Goal: Communication & Community: Connect with others

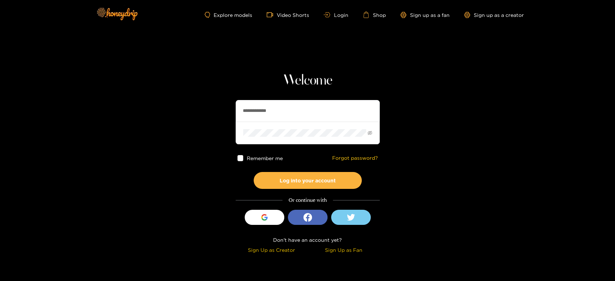
drag, startPoint x: 294, startPoint y: 108, endPoint x: 226, endPoint y: 107, distance: 67.7
click at [226, 107] on section "**********" at bounding box center [307, 128] width 615 height 256
paste input "text"
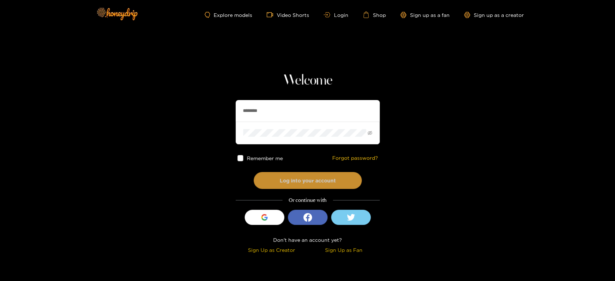
type input "********"
click at [309, 181] on button "Log into your account" at bounding box center [307, 180] width 108 height 17
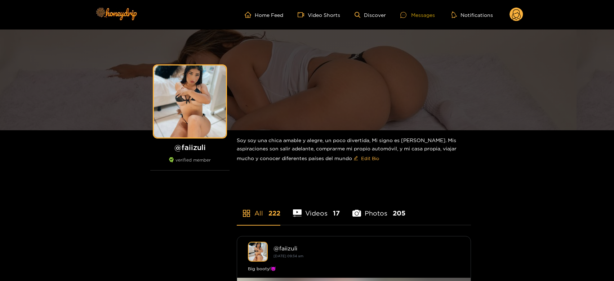
click at [419, 18] on div "Messages" at bounding box center [417, 15] width 35 height 8
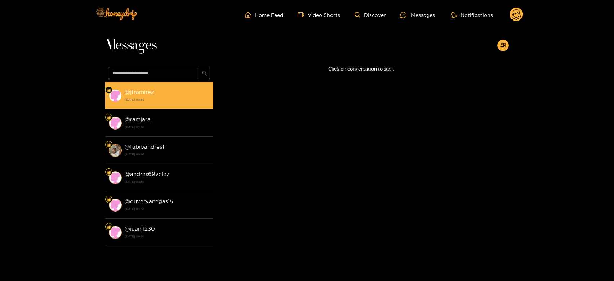
click at [170, 88] on div "@ jtramirez 22 August 2025 09:36" at bounding box center [167, 95] width 85 height 16
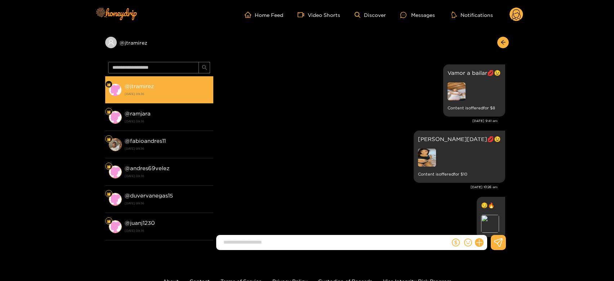
scroll to position [1499, 0]
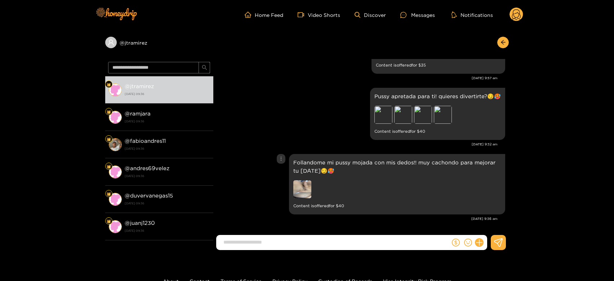
click at [308, 188] on img at bounding box center [302, 189] width 18 height 18
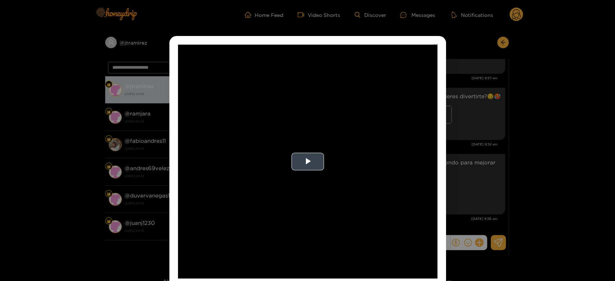
drag, startPoint x: 311, startPoint y: 176, endPoint x: 311, endPoint y: 171, distance: 5.1
click at [311, 176] on video "Video Player" at bounding box center [307, 162] width 259 height 234
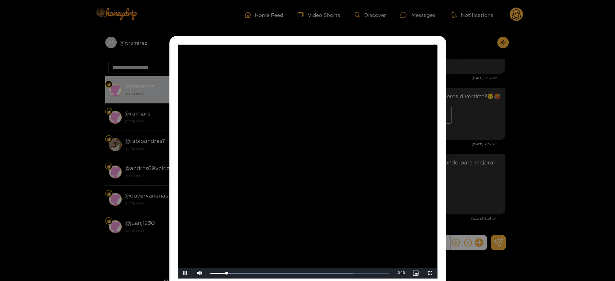
click at [360, 172] on video "Video Player" at bounding box center [307, 162] width 259 height 234
click at [505, 157] on div "**********" at bounding box center [307, 140] width 615 height 281
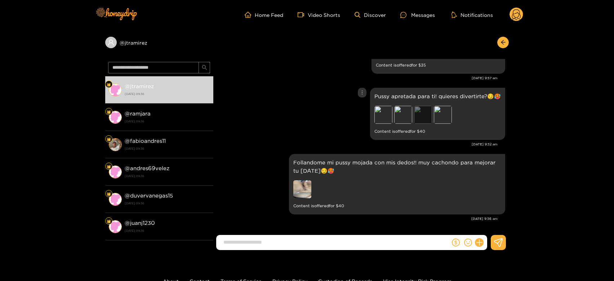
click at [423, 113] on div "Preview" at bounding box center [423, 115] width 18 height 18
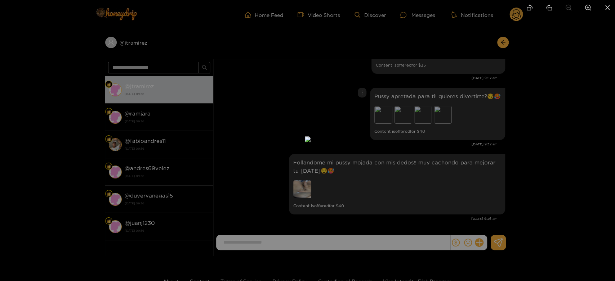
click at [469, 130] on div at bounding box center [307, 140] width 615 height 281
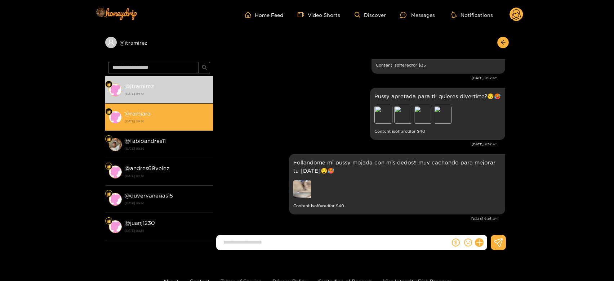
click at [180, 122] on strong "22 August 2025 09:36" at bounding box center [167, 121] width 85 height 6
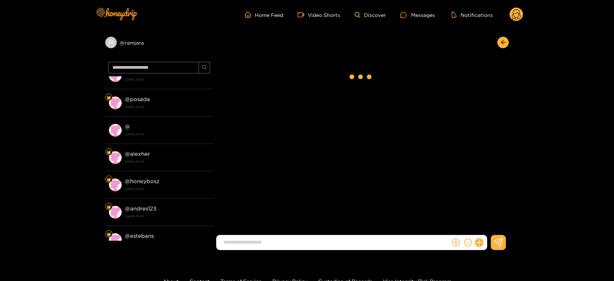
scroll to position [240, 0]
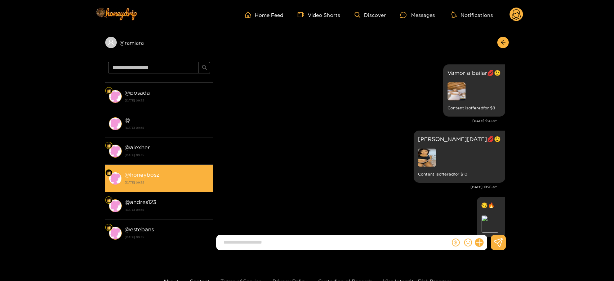
click at [164, 187] on li "@ honeybosz 22 August 2025 09:35" at bounding box center [159, 178] width 108 height 27
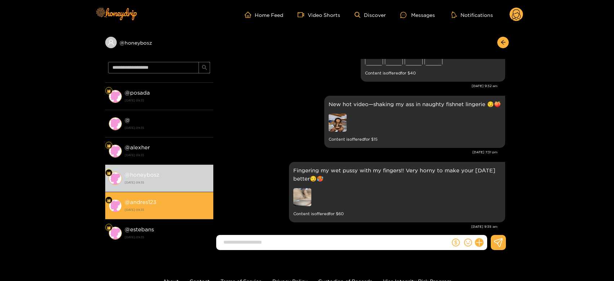
click at [174, 210] on strong "22 August 2025 09:35" at bounding box center [167, 210] width 85 height 6
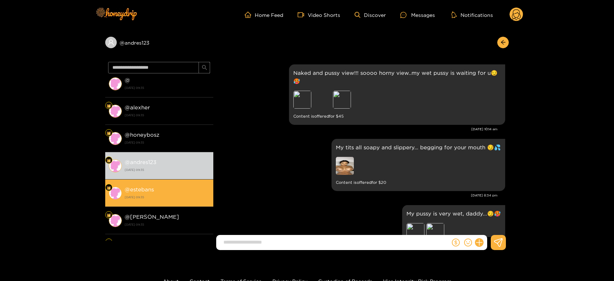
scroll to position [1517, 0]
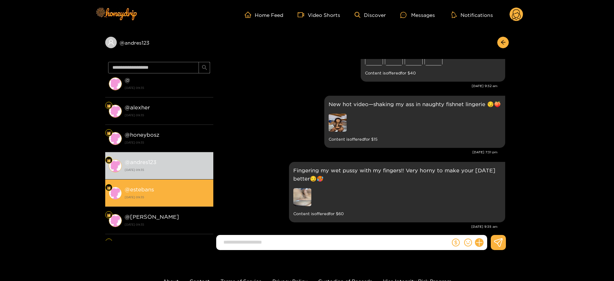
click at [173, 181] on li "@ estebans 22 August 2025 09:35" at bounding box center [159, 193] width 108 height 27
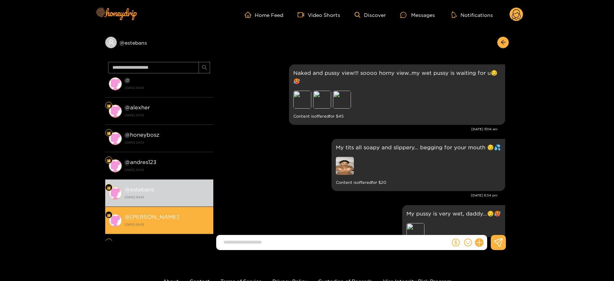
scroll to position [1517, 0]
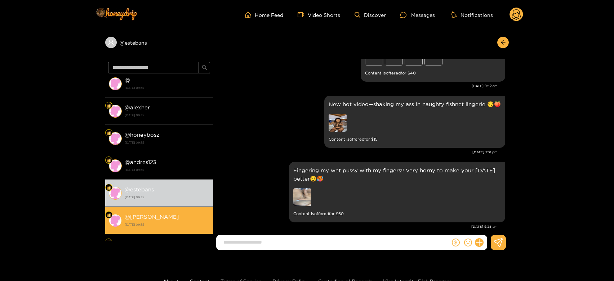
click at [158, 216] on div "@ kerry 22 August 2025 09:35" at bounding box center [167, 220] width 85 height 16
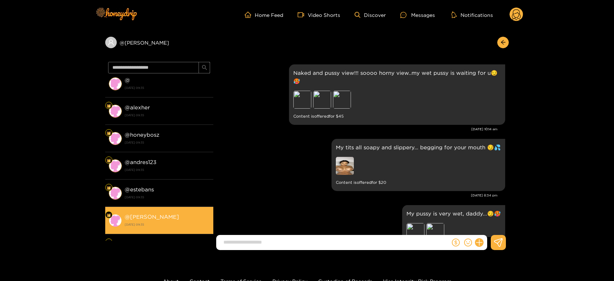
scroll to position [1517, 0]
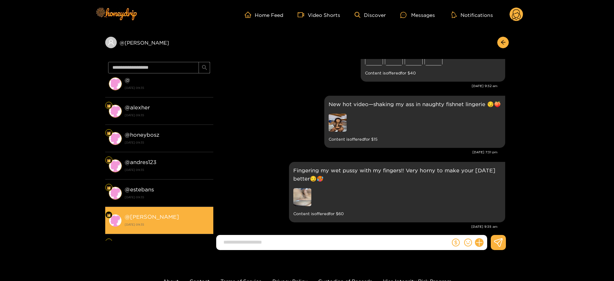
click at [158, 217] on div "@ kerry 22 August 2025 09:35" at bounding box center [167, 220] width 85 height 16
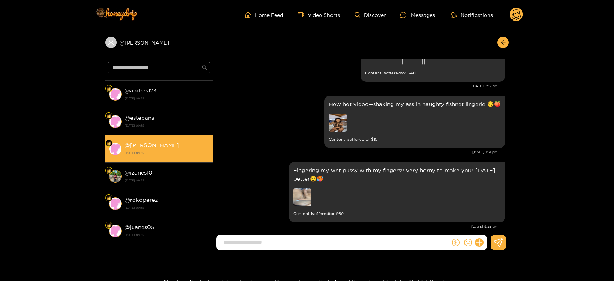
scroll to position [1549, 0]
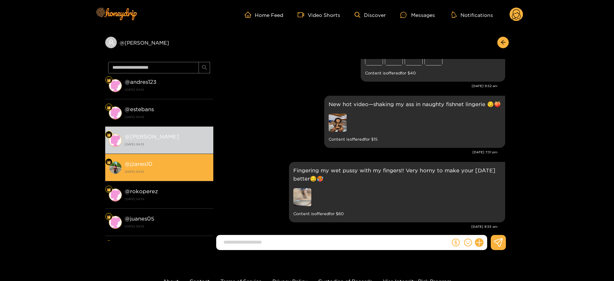
click at [167, 169] on strong "22 August 2025 09:35" at bounding box center [167, 172] width 85 height 6
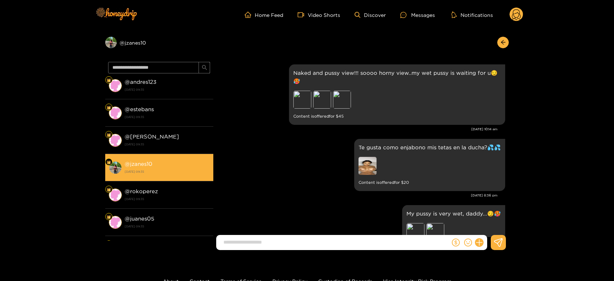
scroll to position [1534, 0]
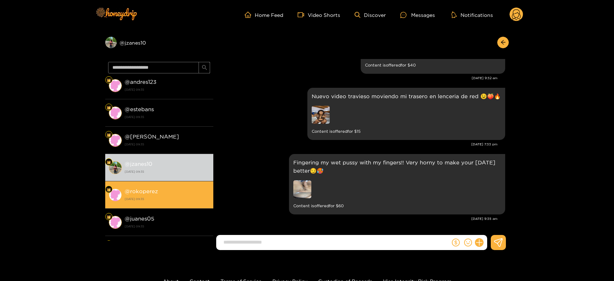
click at [168, 184] on li "@ rokoperez 22 August 2025 09:35" at bounding box center [159, 194] width 108 height 27
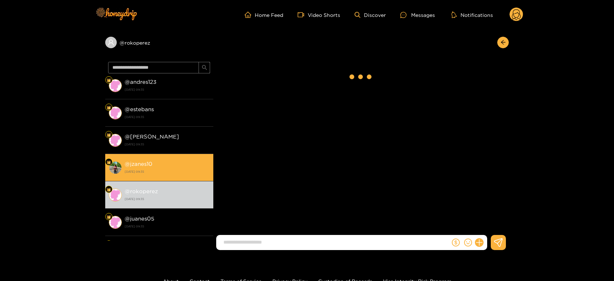
click at [165, 163] on div "@ jzanes10 22 August 2025 09:35" at bounding box center [167, 168] width 85 height 16
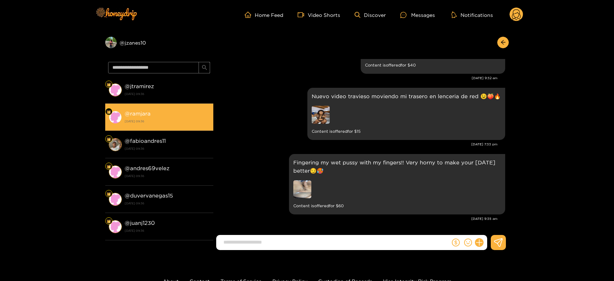
click at [168, 121] on strong "22 August 2025 09:36" at bounding box center [167, 121] width 85 height 6
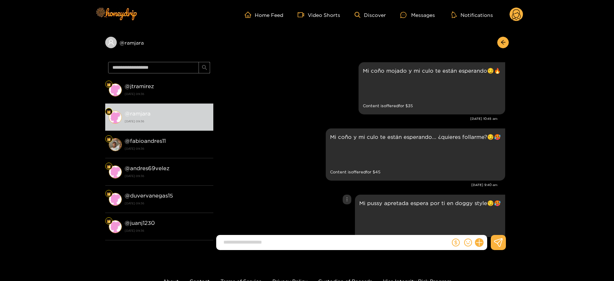
scroll to position [1259, 0]
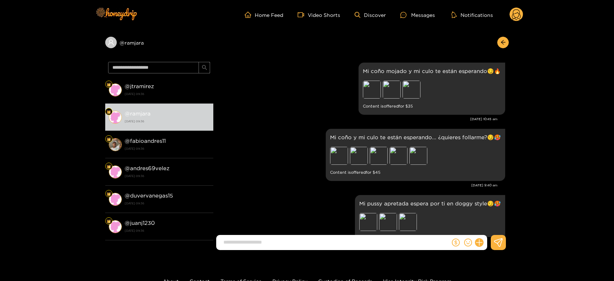
click at [518, 14] on circle at bounding box center [516, 15] width 14 height 14
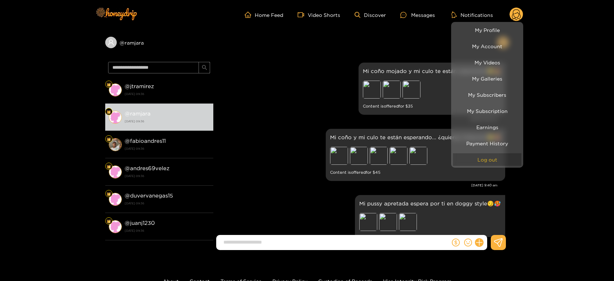
click at [498, 157] on button "Log out" at bounding box center [487, 159] width 68 height 13
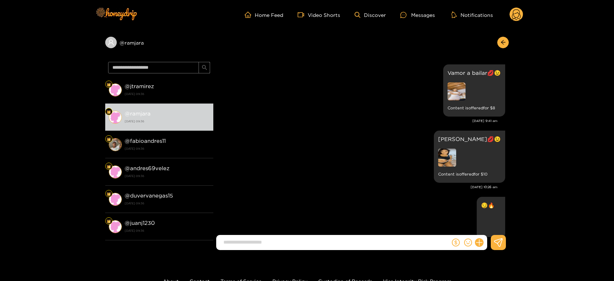
scroll to position [1499, 0]
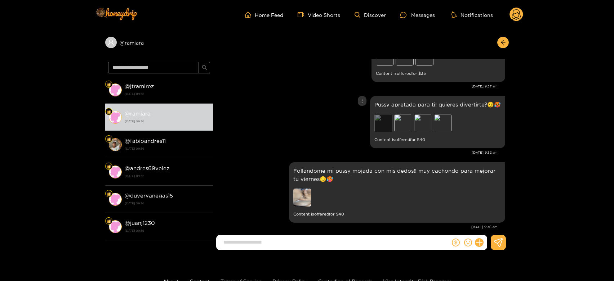
click at [377, 117] on div "Preview" at bounding box center [383, 123] width 18 height 18
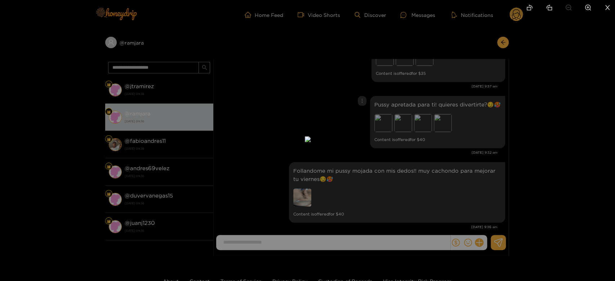
click at [436, 118] on div at bounding box center [307, 140] width 615 height 281
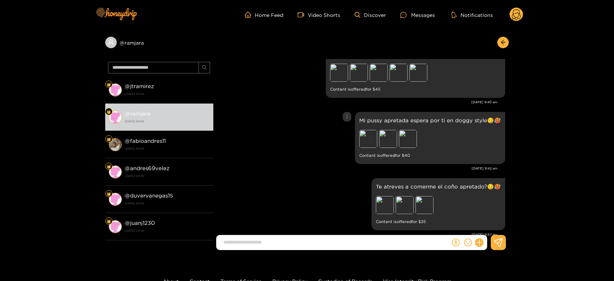
scroll to position [1259, 0]
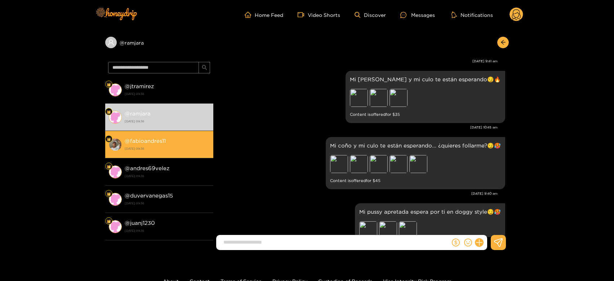
click at [167, 133] on li "@ fabioandres11 22 August 2025 09:36" at bounding box center [159, 144] width 108 height 27
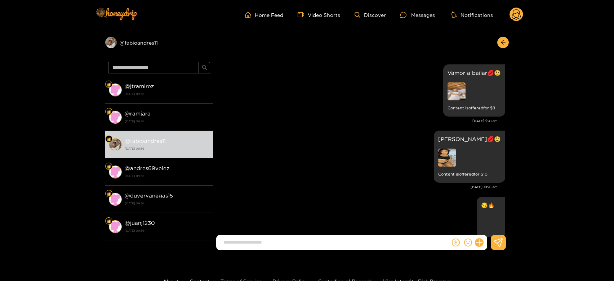
scroll to position [1499, 0]
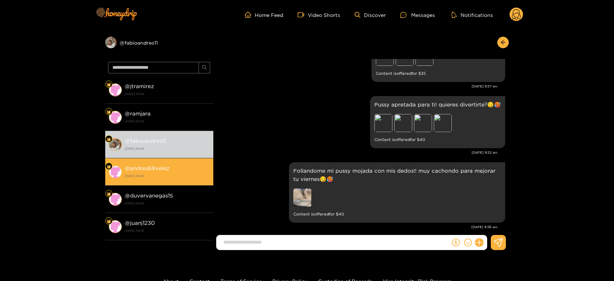
click at [187, 165] on div "@ andres69velez 22 August 2025 09:36" at bounding box center [167, 172] width 85 height 16
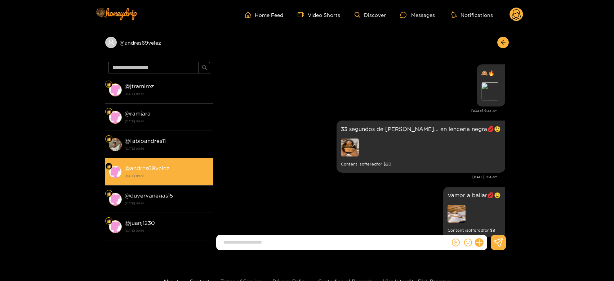
scroll to position [1481, 0]
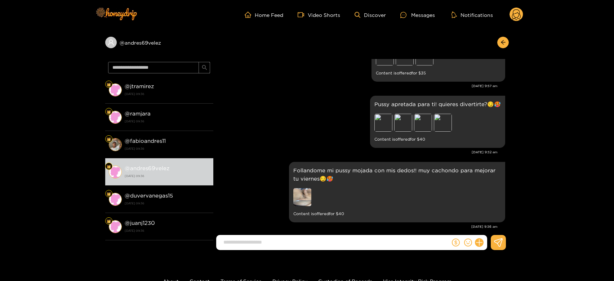
drag, startPoint x: 529, startPoint y: 13, endPoint x: 525, endPoint y: 15, distance: 4.2
click at [526, 15] on header "Home Feed Video Shorts Discover Messages Notifications 0" at bounding box center [307, 15] width 614 height 30
click at [512, 13] on circle at bounding box center [516, 15] width 14 height 14
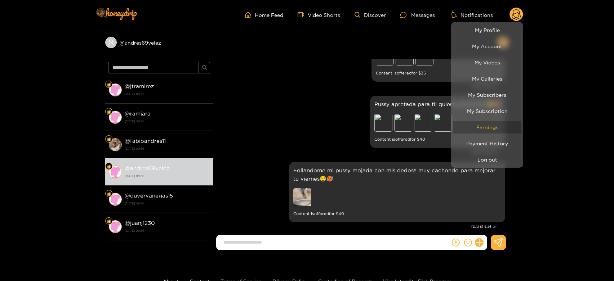
click at [482, 123] on link "Earnings" at bounding box center [487, 127] width 68 height 13
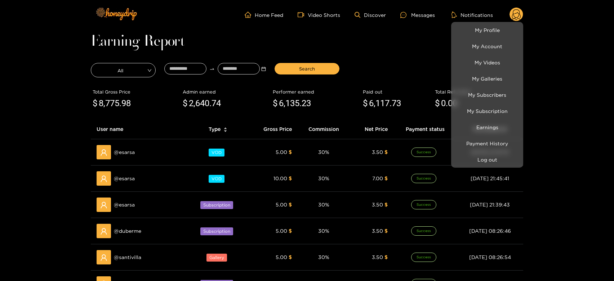
click at [131, 253] on div at bounding box center [307, 140] width 614 height 281
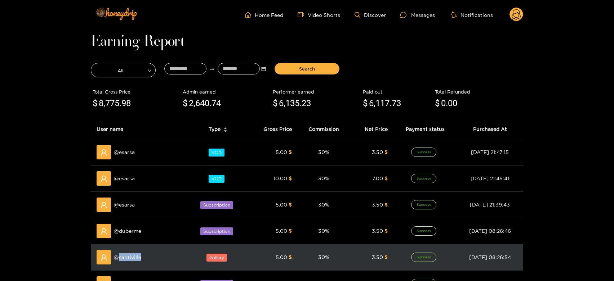
click at [131, 253] on span "@ santivilla" at bounding box center [127, 257] width 27 height 8
copy span "santivilla"
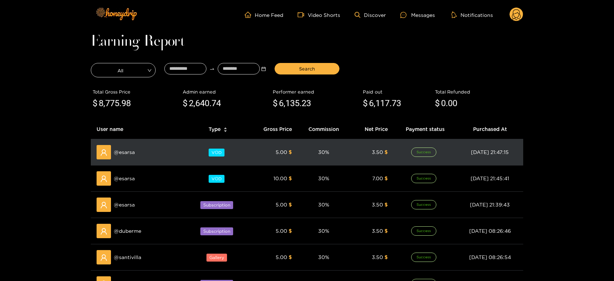
click at [130, 151] on span "@ esarsa" at bounding box center [124, 152] width 21 height 8
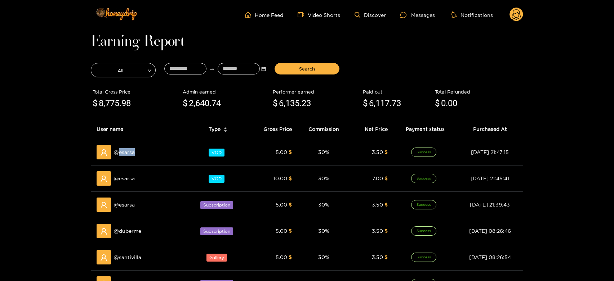
copy span "esarsa"
click at [414, 12] on div "Messages" at bounding box center [417, 15] width 35 height 8
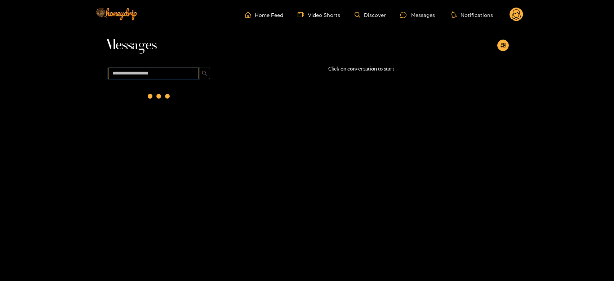
click at [147, 71] on input "text" at bounding box center [153, 74] width 91 height 12
paste input "******"
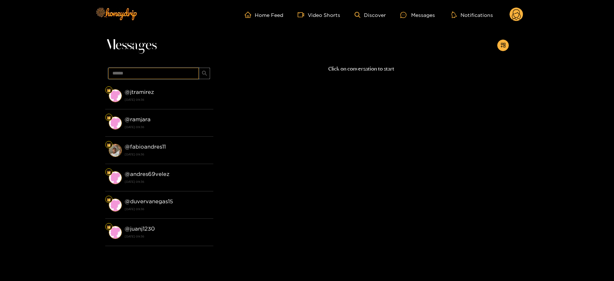
type input "******"
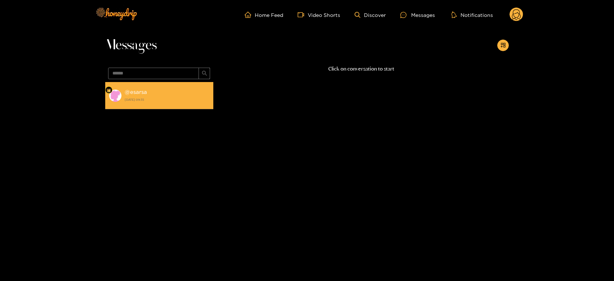
click at [170, 105] on li "@ esarsa 22 August 2025 09:35" at bounding box center [159, 95] width 108 height 27
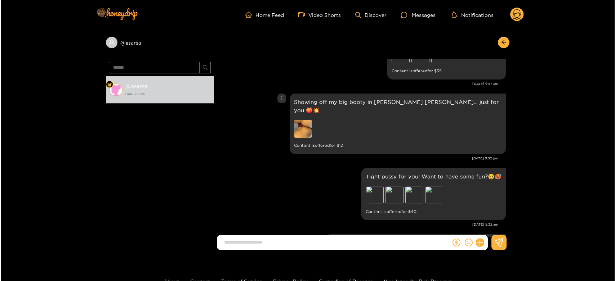
scroll to position [1313, 0]
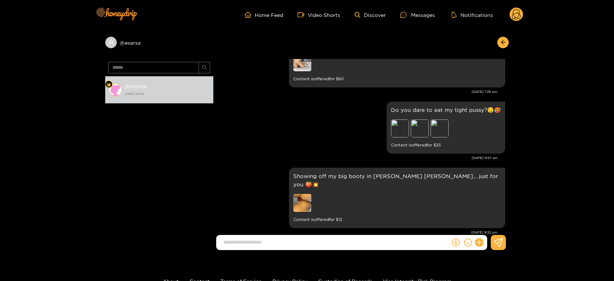
click at [516, 9] on icon at bounding box center [516, 15] width 9 height 13
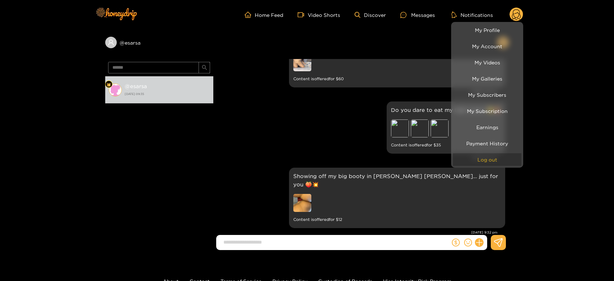
click at [481, 161] on button "Log out" at bounding box center [487, 159] width 68 height 13
